Goal: Find specific page/section: Find specific page/section

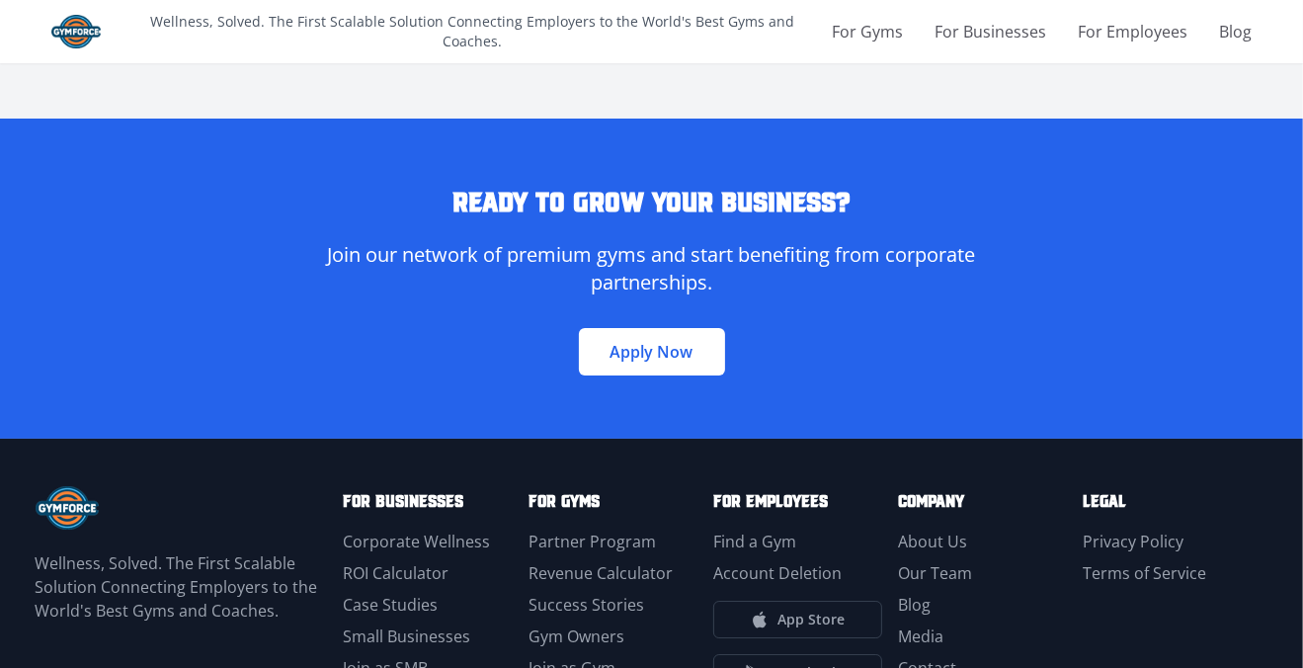
scroll to position [5631, 0]
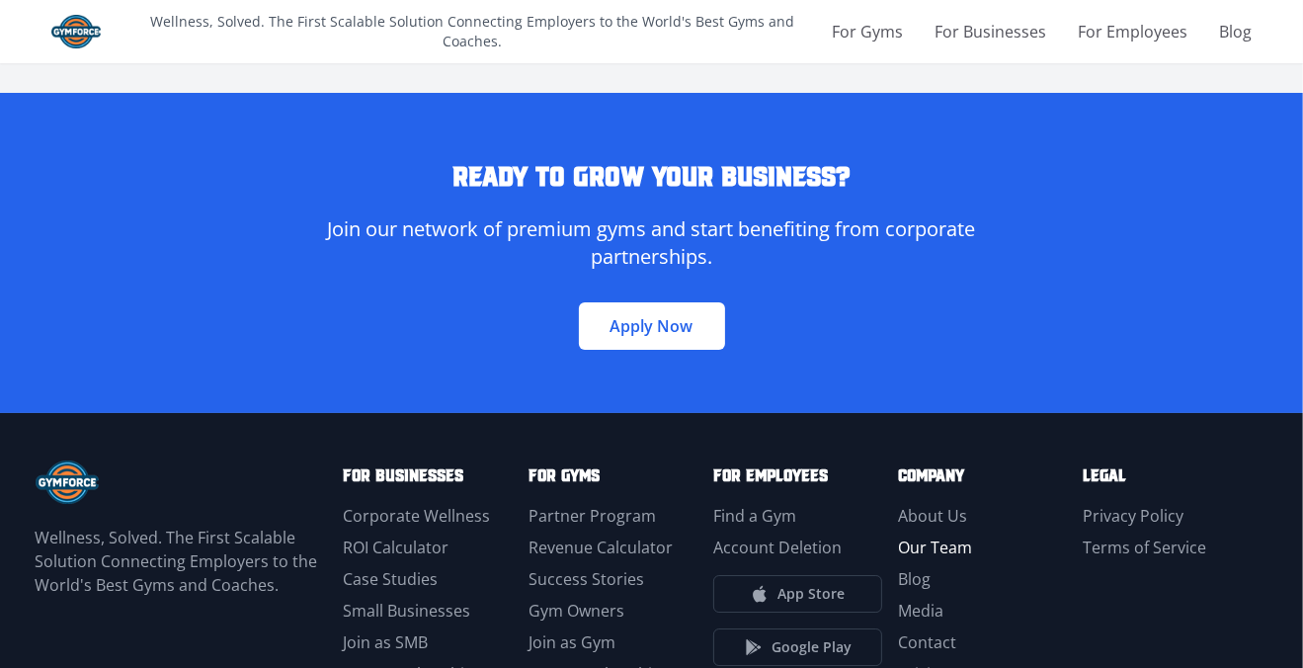
click at [936, 536] on link "Our Team" at bounding box center [935, 547] width 74 height 22
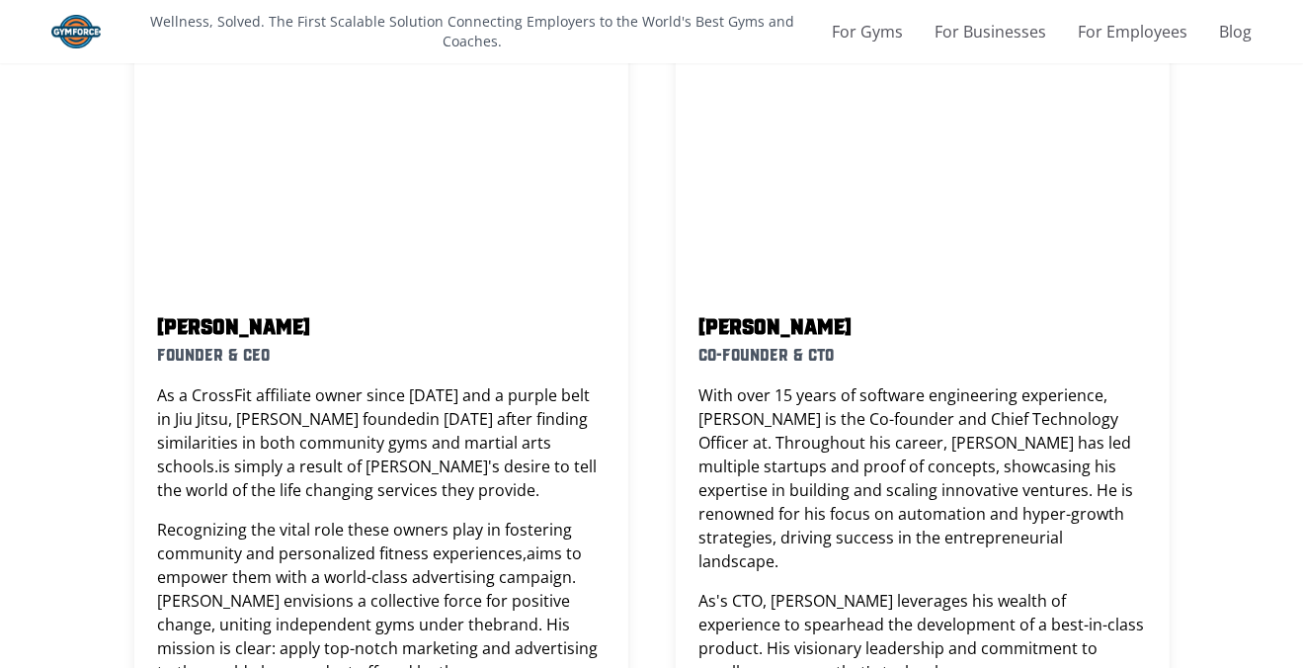
scroll to position [790, 0]
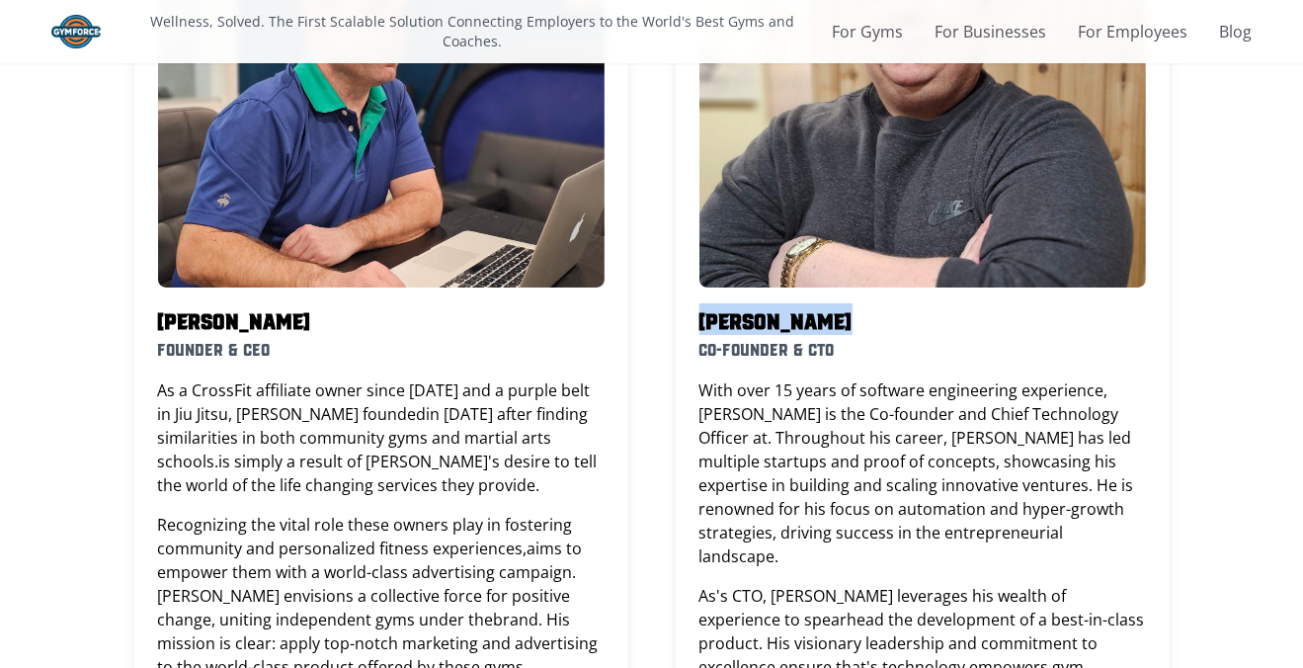
drag, startPoint x: 881, startPoint y: 300, endPoint x: 691, endPoint y: 298, distance: 190.7
click at [691, 298] on div "[PERSON_NAME] Co-Founder & CTO With over 15 years of software engineering exper…" at bounding box center [923, 395] width 494 height 1152
copy h2 "[PERSON_NAME]"
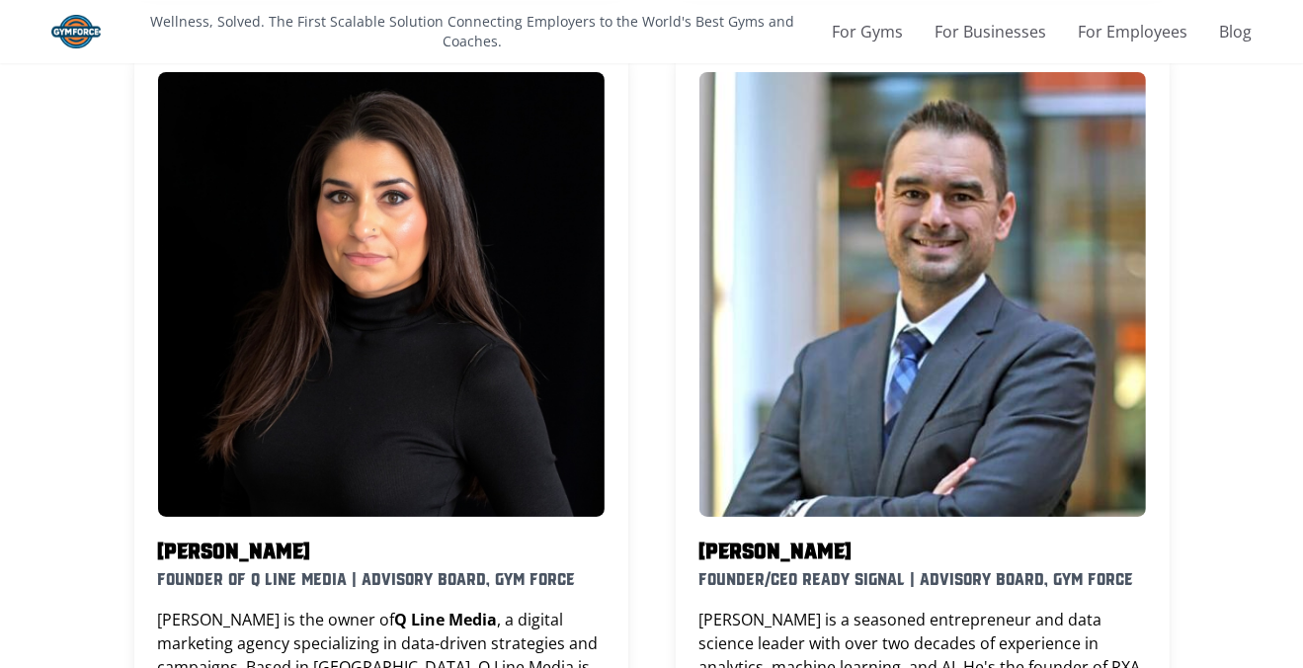
scroll to position [1778, 0]
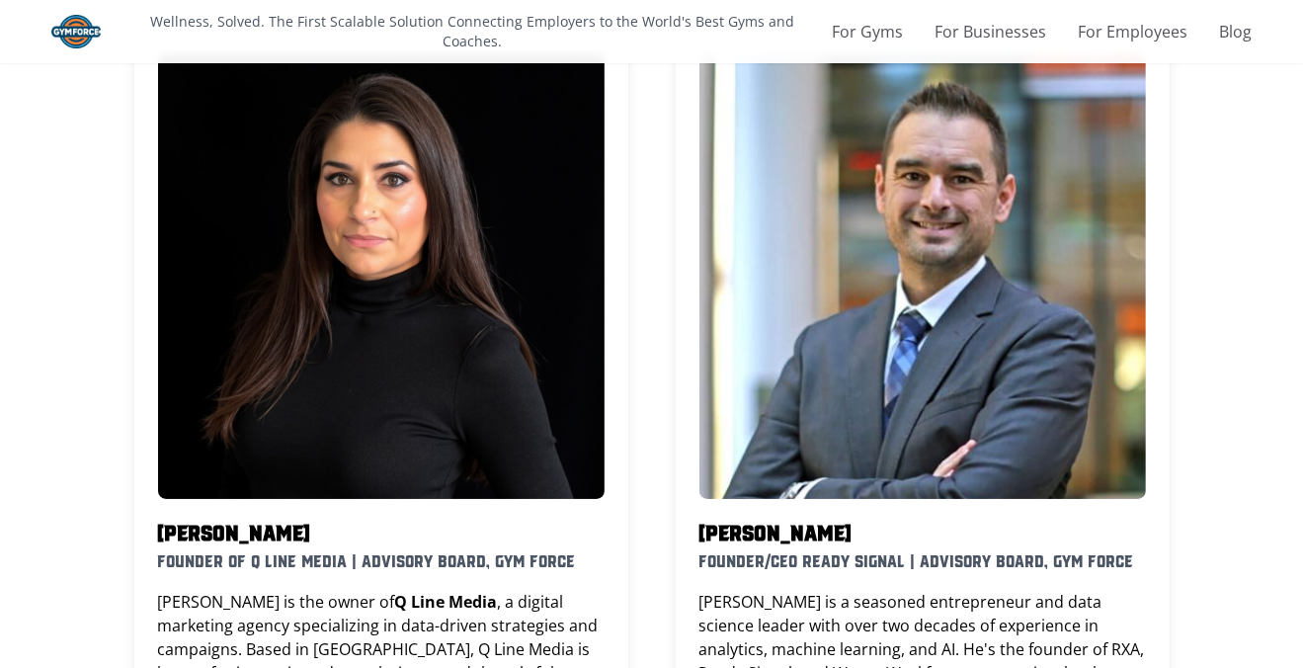
copy h2 "[PERSON_NAME]"
drag, startPoint x: 387, startPoint y: 458, endPoint x: 158, endPoint y: 460, distance: 229.2
click at [158, 515] on h2 "[PERSON_NAME]" at bounding box center [381, 531] width 447 height 32
